Goal: Check status

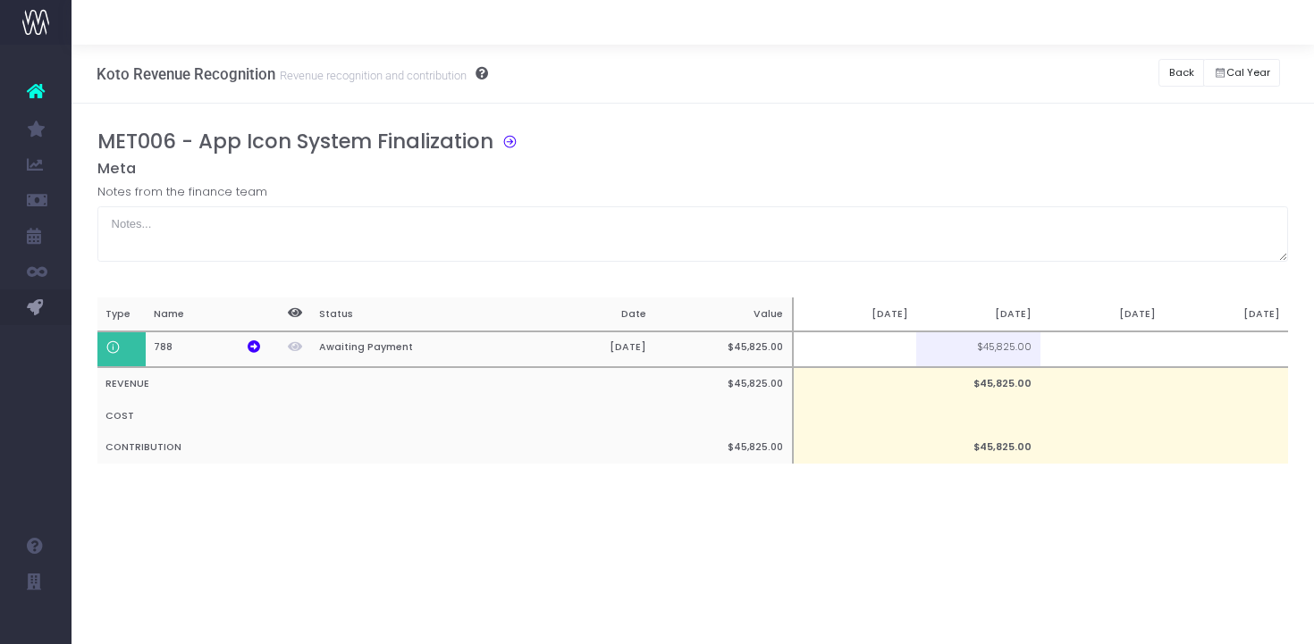
scroll to position [0, 13]
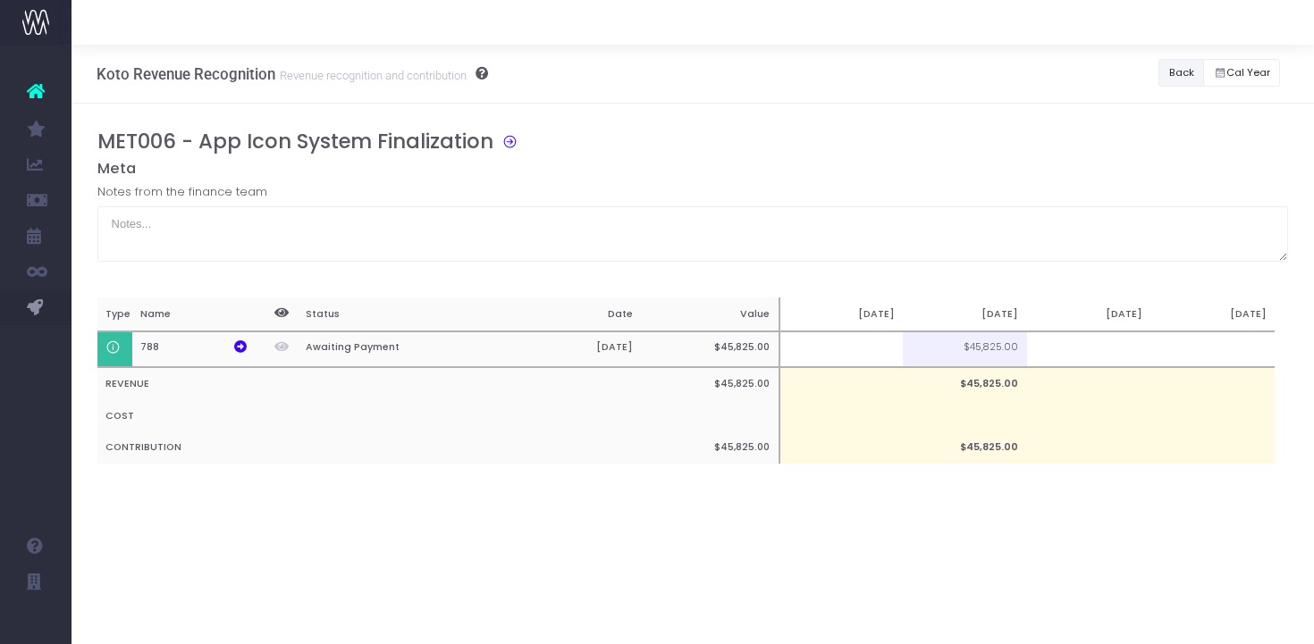
click at [1185, 67] on button "Back" at bounding box center [1181, 73] width 46 height 28
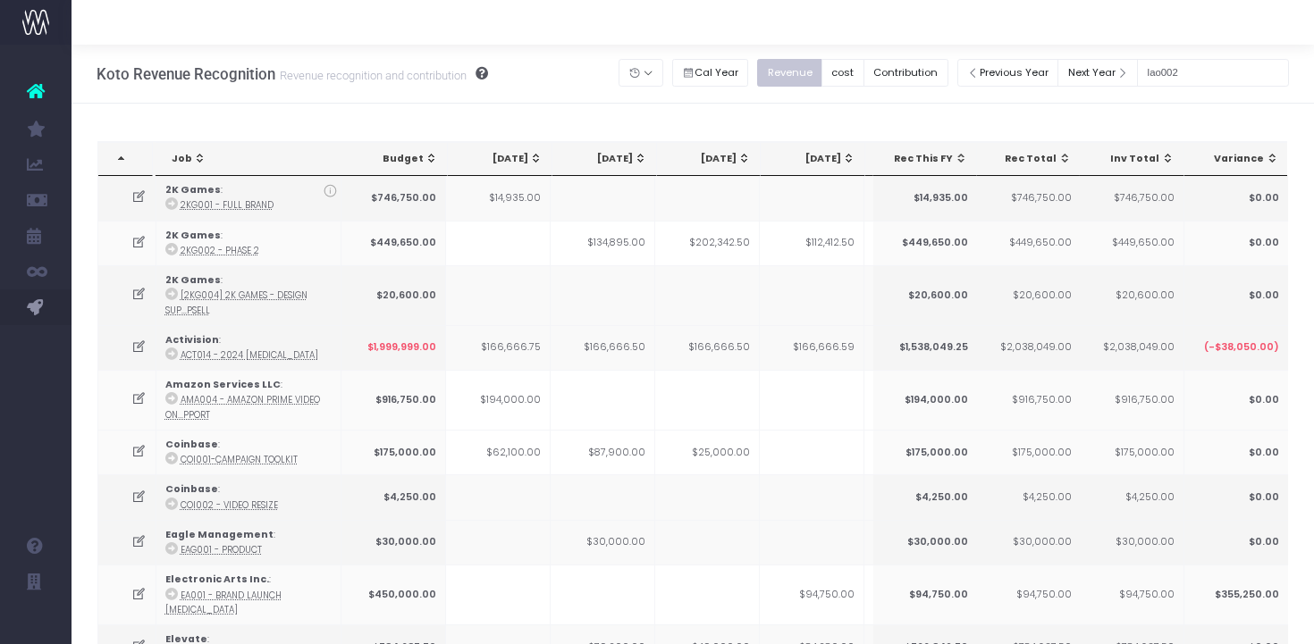
scroll to position [2036, 0]
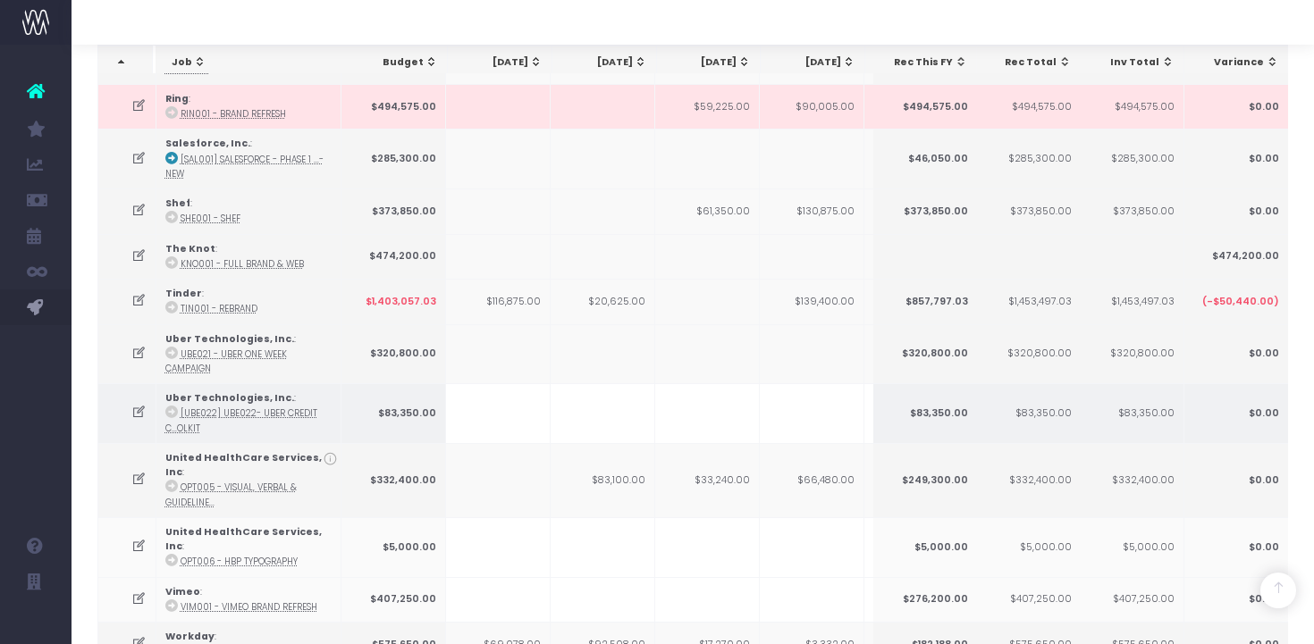
click at [141, 405] on icon at bounding box center [138, 412] width 15 height 15
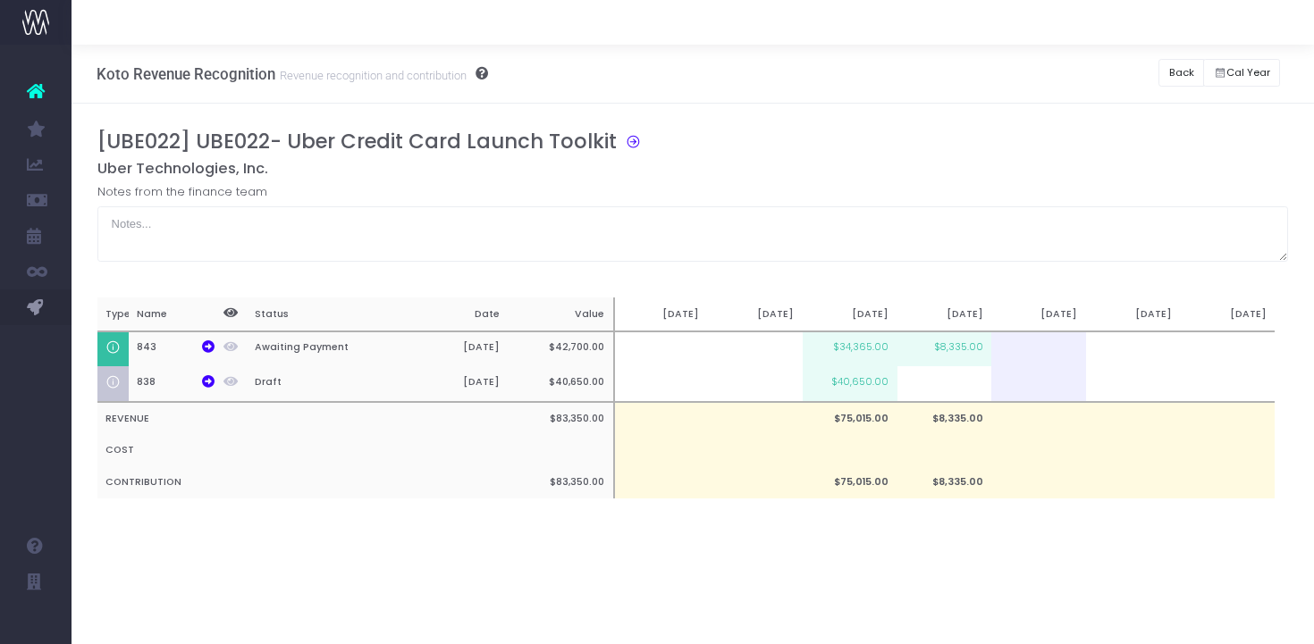
scroll to position [0, 0]
drag, startPoint x: 161, startPoint y: 349, endPoint x: 136, endPoint y: 349, distance: 25.0
click at [136, 349] on th "843" at bounding box center [176, 350] width 95 height 36
copy th "843"
click at [1189, 72] on button "Back" at bounding box center [1181, 73] width 46 height 28
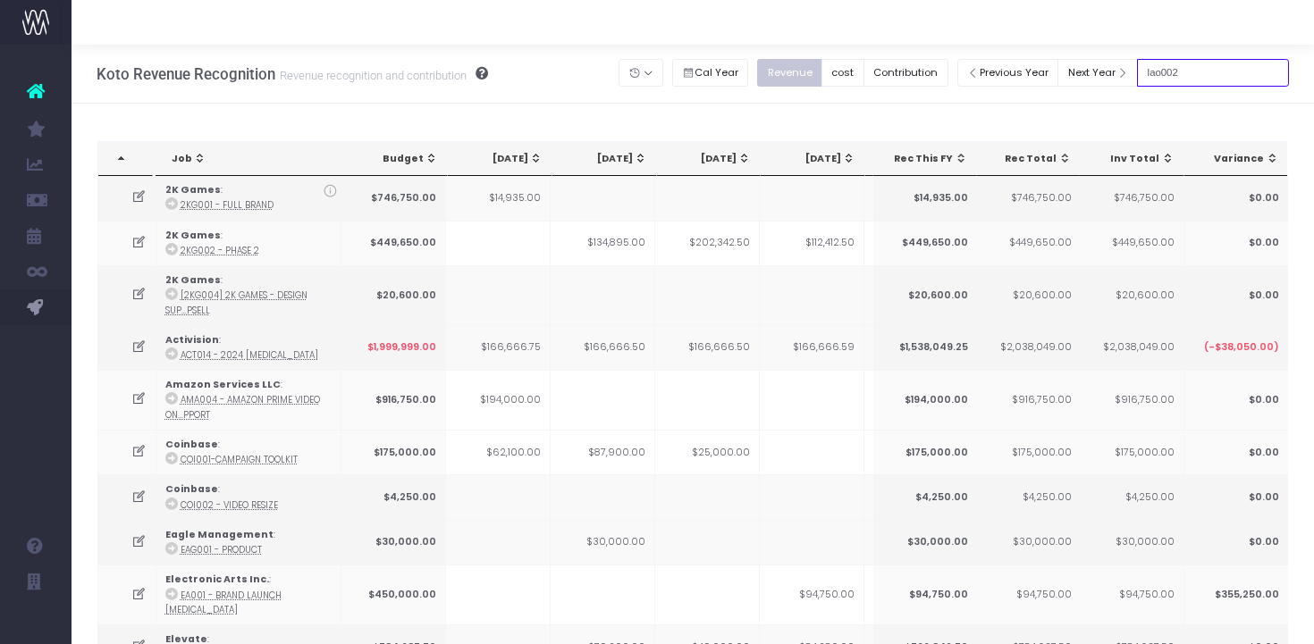
click at [1222, 64] on input "lao002" at bounding box center [1213, 73] width 152 height 28
type input "opt006"
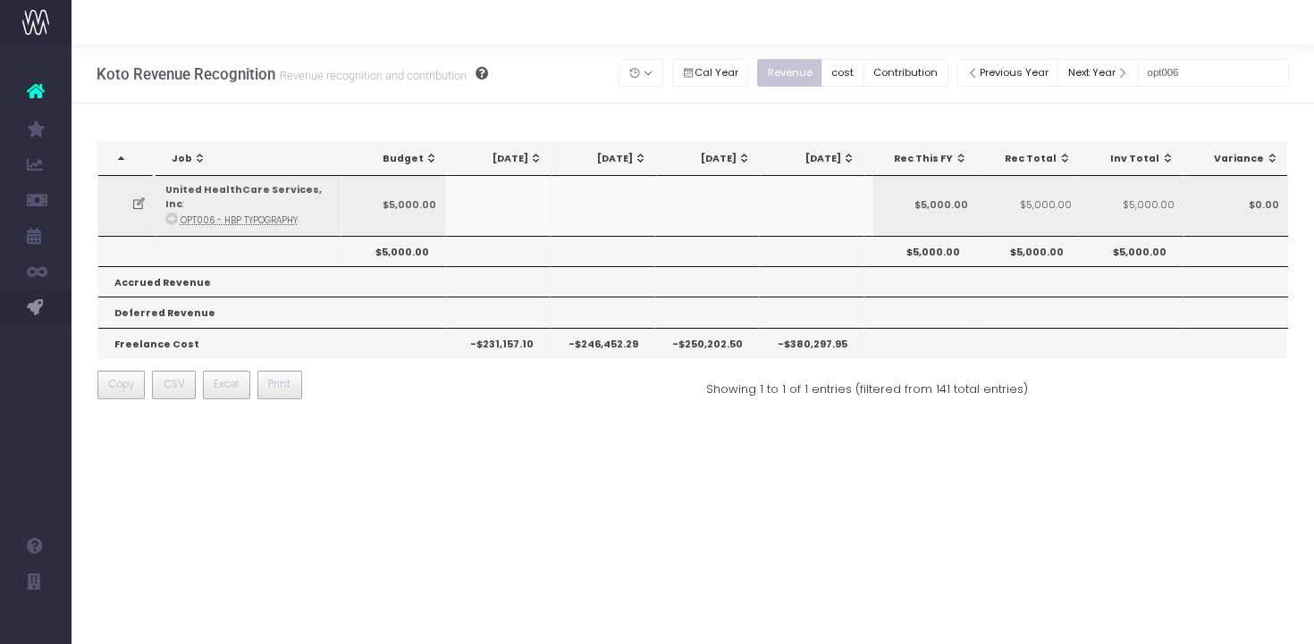
click at [134, 197] on icon at bounding box center [138, 204] width 15 height 15
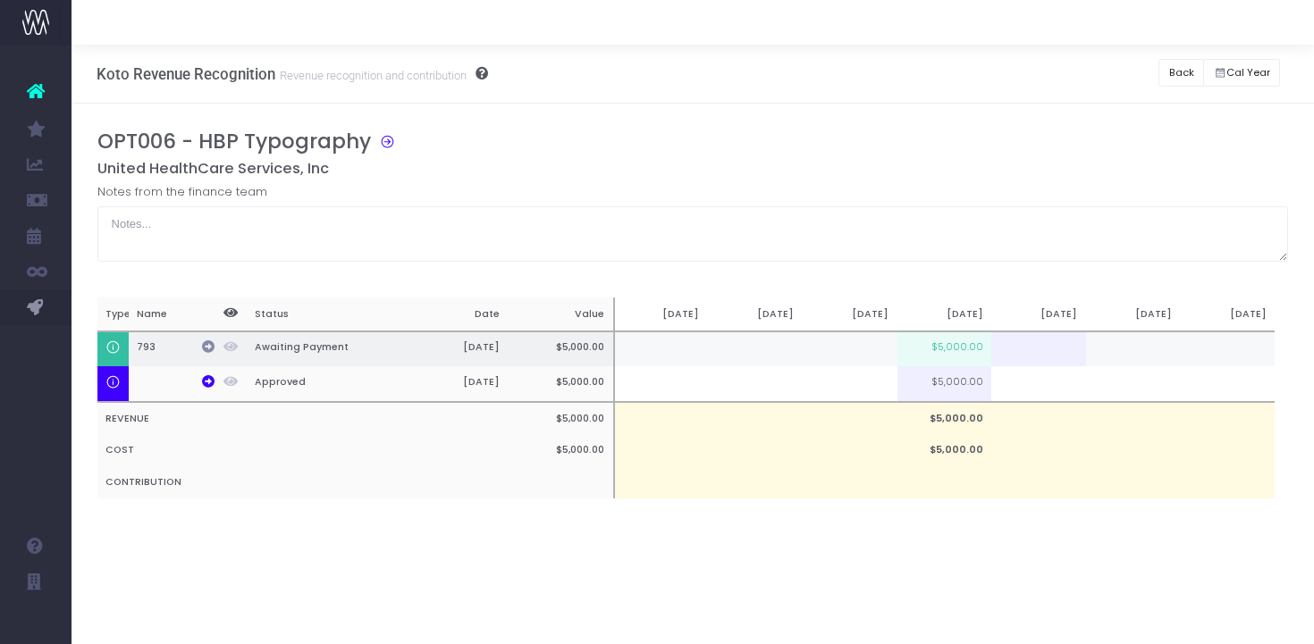
click at [205, 344] on icon at bounding box center [208, 346] width 13 height 13
click at [1170, 81] on button "Back" at bounding box center [1181, 73] width 46 height 28
